Goal: Information Seeking & Learning: Understand process/instructions

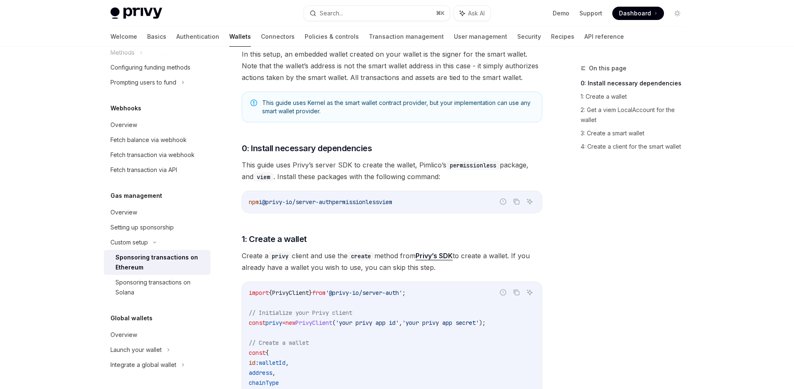
scroll to position [332, 0]
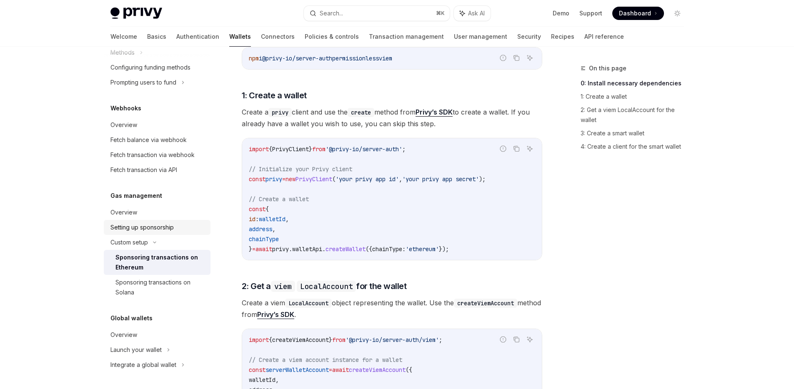
click at [166, 234] on link "Setting up sponsorship" at bounding box center [157, 227] width 107 height 15
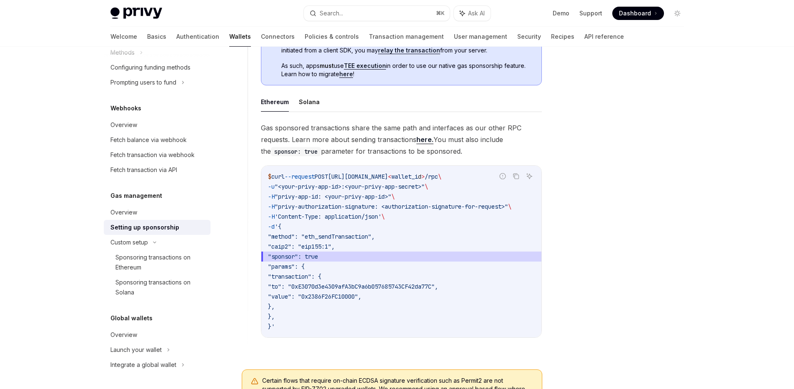
scroll to position [633, 0]
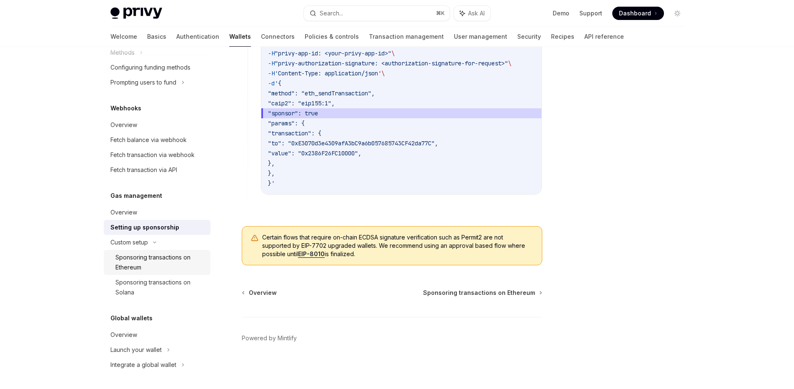
click at [154, 256] on div "Sponsoring transactions on Ethereum" at bounding box center [160, 262] width 90 height 20
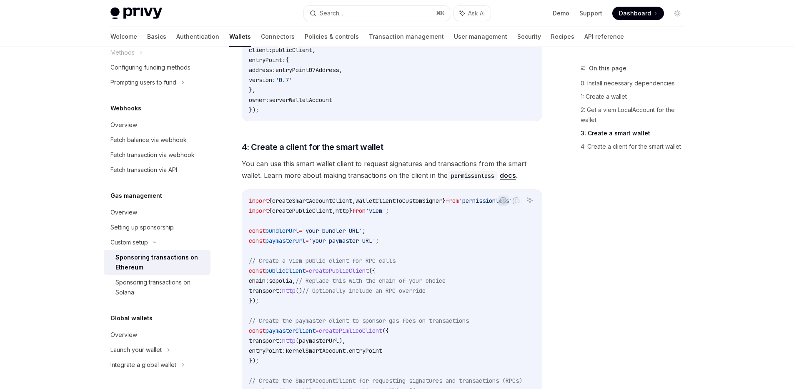
scroll to position [1010, 0]
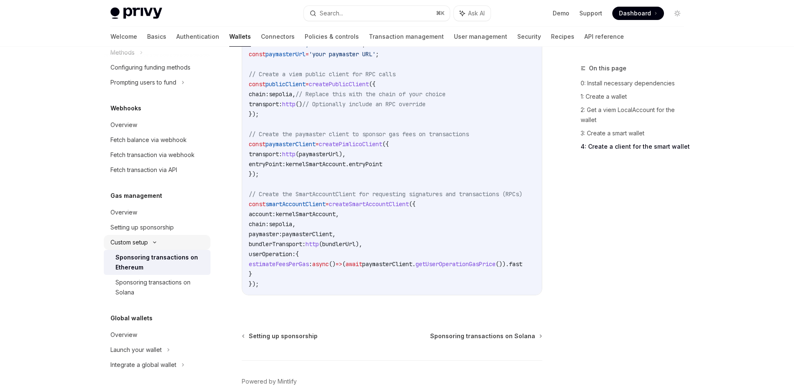
click at [120, 245] on div "Custom setup" at bounding box center [128, 242] width 37 height 10
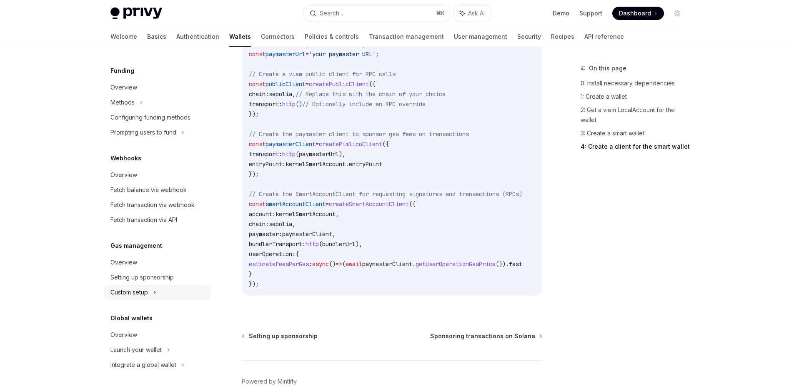
click at [129, 287] on div "Custom setup" at bounding box center [157, 292] width 107 height 15
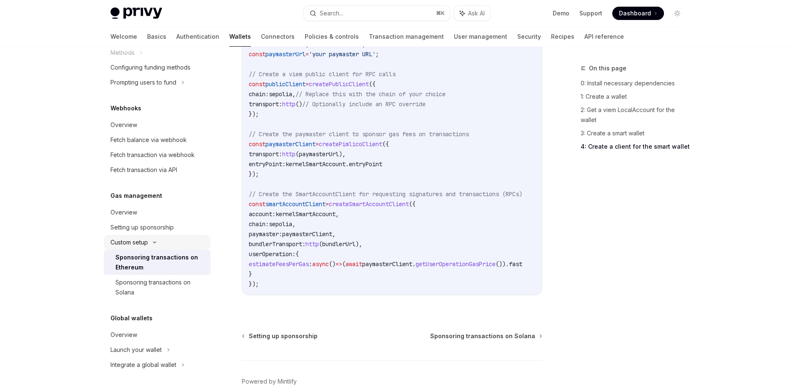
click at [135, 235] on div "Custom setup" at bounding box center [157, 242] width 107 height 15
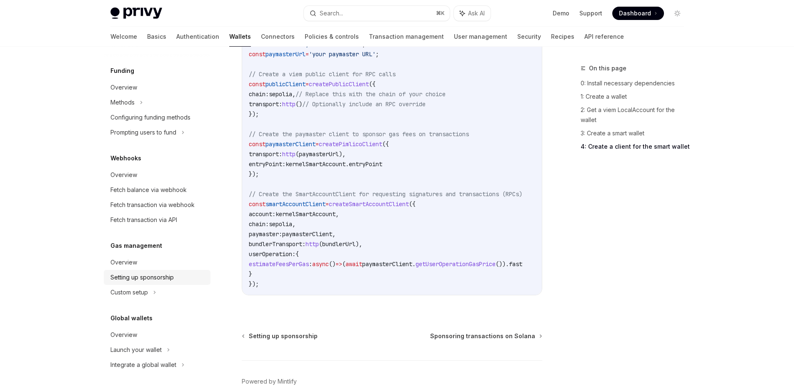
click at [154, 280] on div "Setting up sponsorship" at bounding box center [141, 277] width 63 height 10
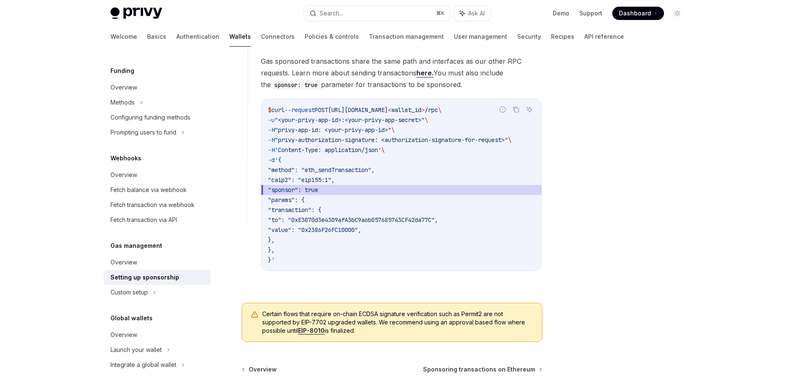
scroll to position [633, 0]
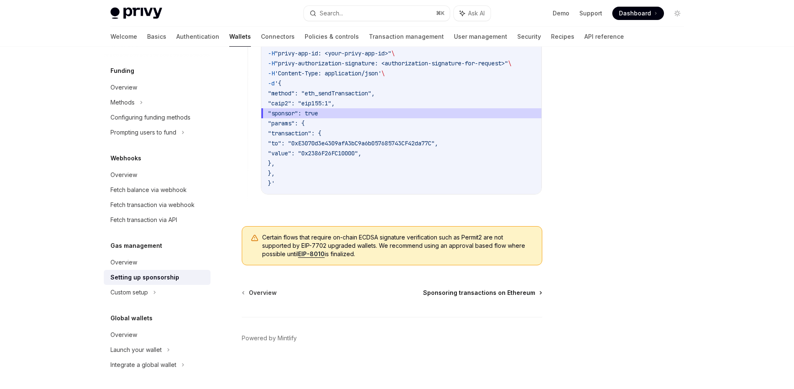
click at [460, 295] on span "Sponsoring transactions on Ethereum" at bounding box center [479, 293] width 112 height 8
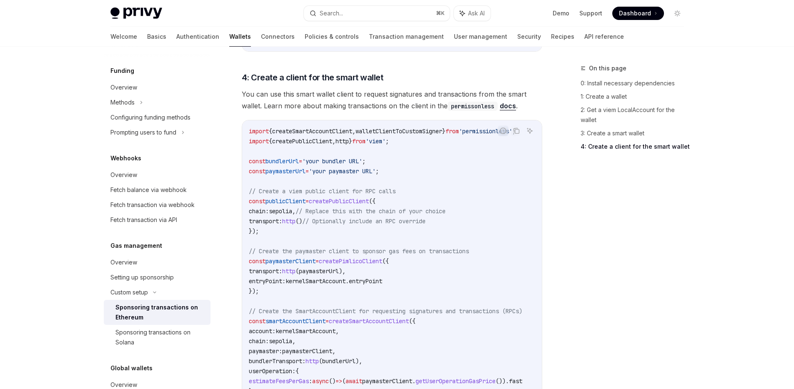
scroll to position [1056, 0]
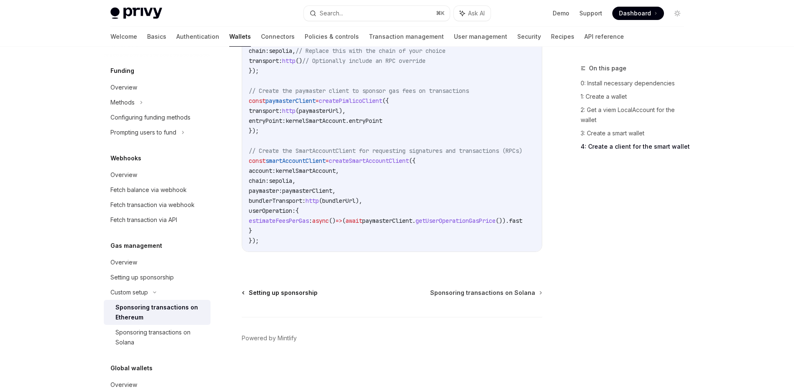
click at [260, 293] on span "Setting up sponsorship" at bounding box center [283, 293] width 69 height 8
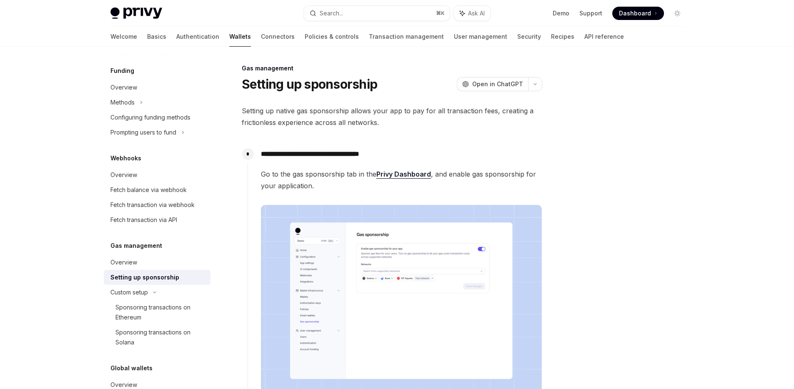
click at [621, 110] on div at bounding box center [627, 226] width 127 height 326
click at [637, 13] on span "Dashboard" at bounding box center [635, 13] width 32 height 8
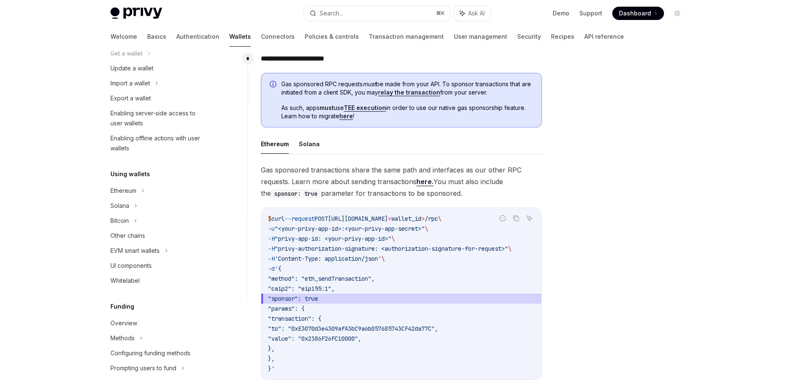
scroll to position [621, 0]
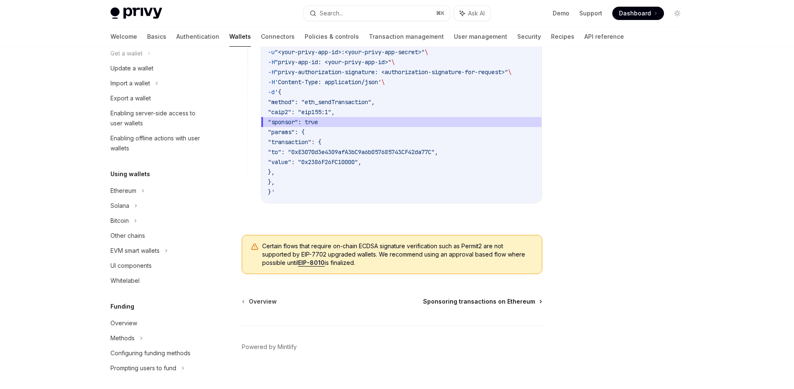
click at [503, 306] on span "Sponsoring transactions on Ethereum" at bounding box center [479, 301] width 112 height 8
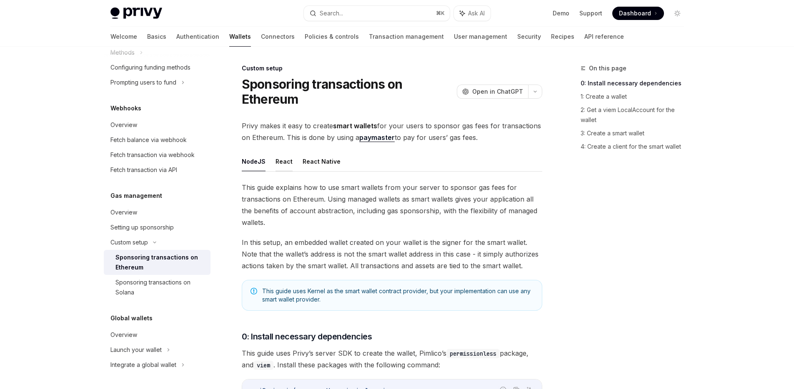
click at [287, 163] on button "React" at bounding box center [283, 162] width 17 height 20
type textarea "*"
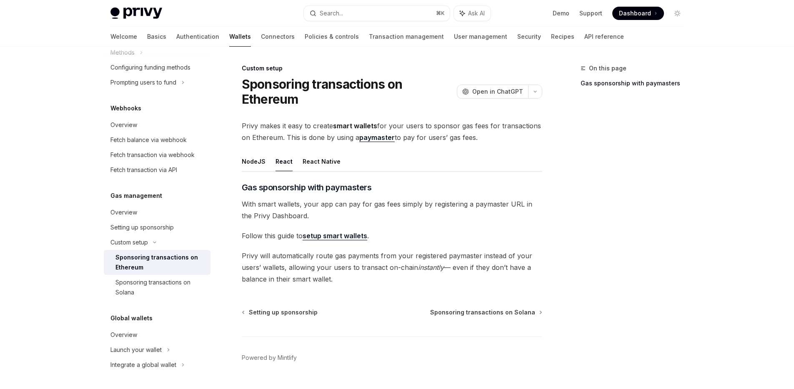
click at [357, 125] on strong "smart wallets" at bounding box center [355, 126] width 44 height 8
click at [403, 12] on button "Search... ⌘ K" at bounding box center [377, 13] width 146 height 15
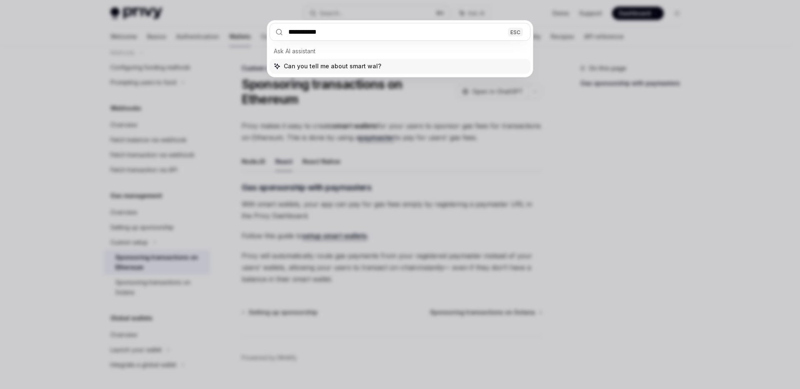
type input "**********"
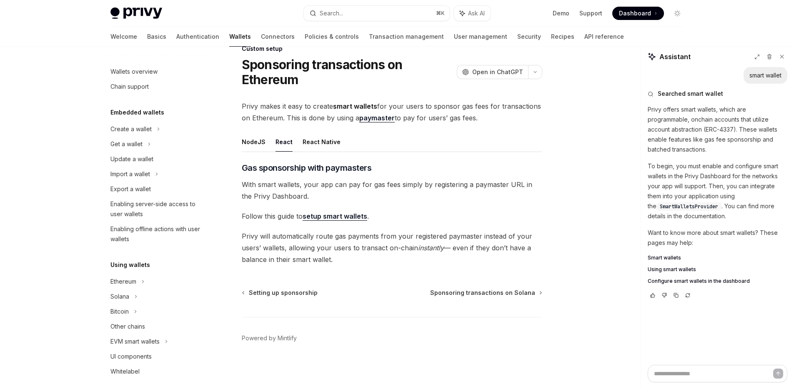
type textarea "*"
